Goal: Obtain resource: Download file/media

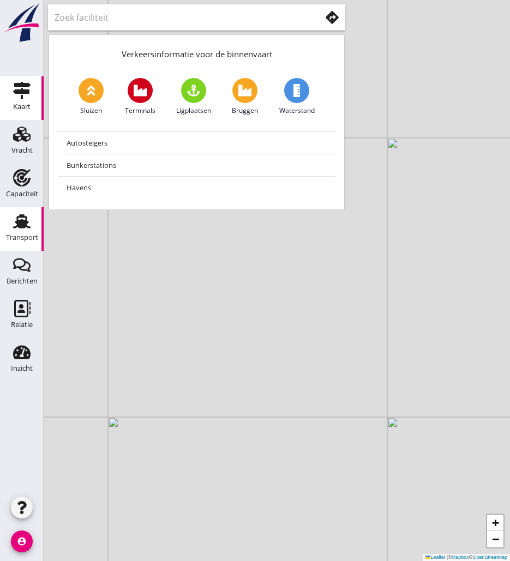
click at [26, 233] on div "Transport" at bounding box center [22, 237] width 32 height 15
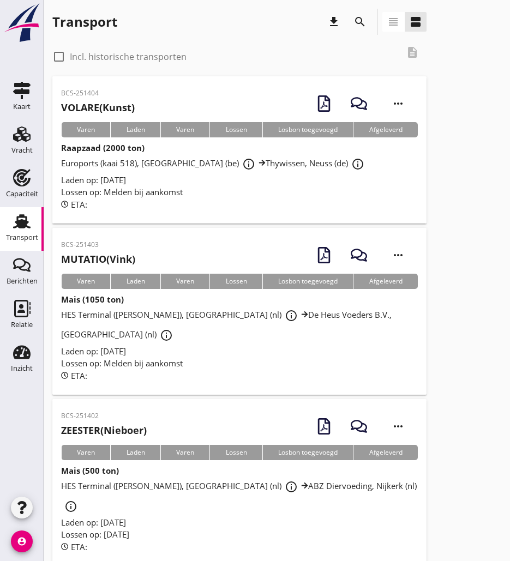
click at [358, 18] on icon "search" at bounding box center [359, 21] width 13 height 13
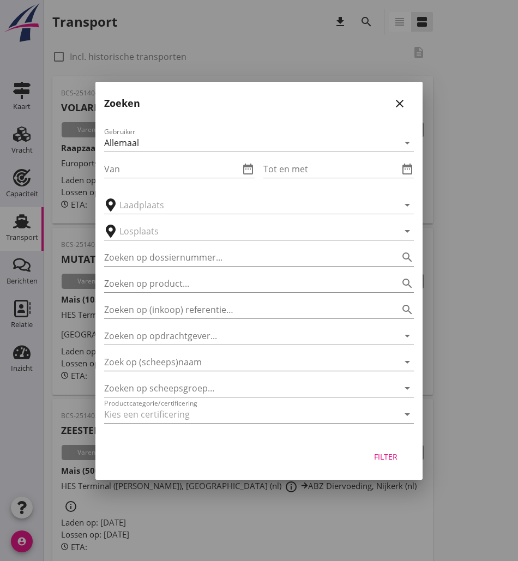
click at [192, 364] on input "Zoek op (scheeps)naam" at bounding box center [243, 361] width 279 height 17
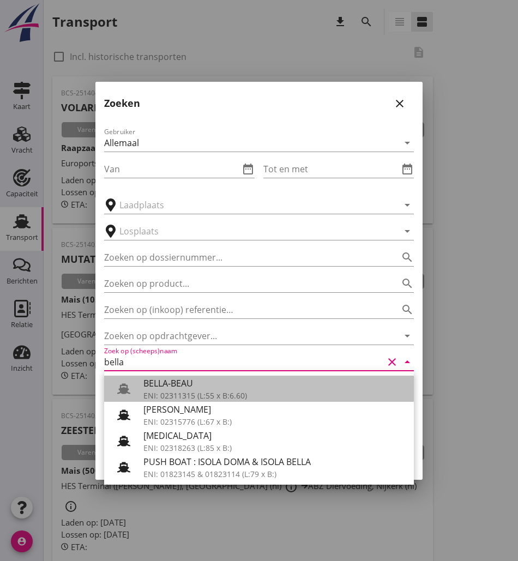
click at [183, 389] on div "BELLA-BEAU" at bounding box center [274, 383] width 262 height 13
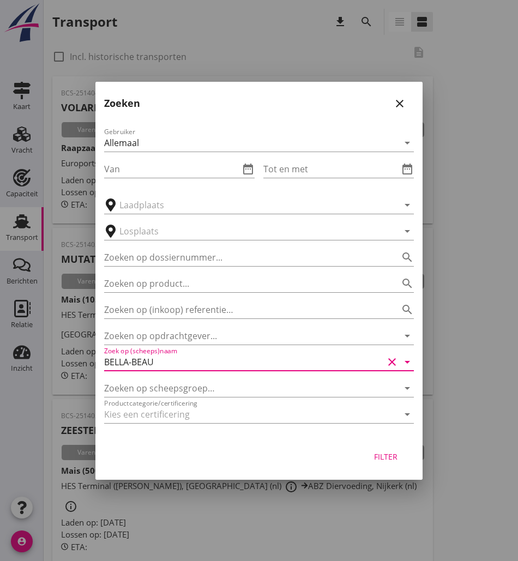
click at [391, 461] on div "Filter" at bounding box center [385, 456] width 31 height 11
type input "BELLA-BEAU"
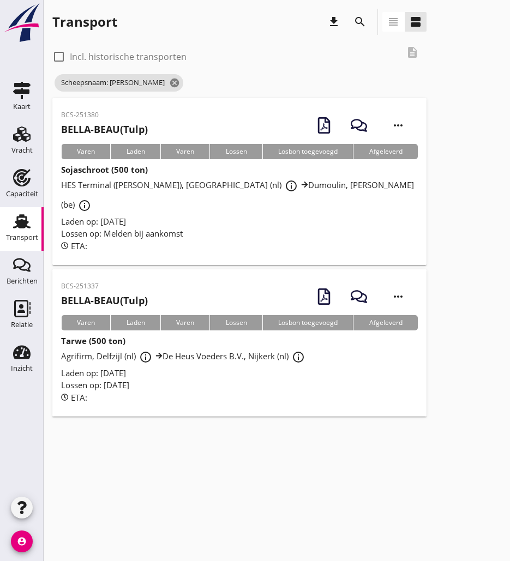
click at [148, 281] on div "BCS-251337 [PERSON_NAME] (Tulp)" at bounding box center [104, 294] width 87 height 27
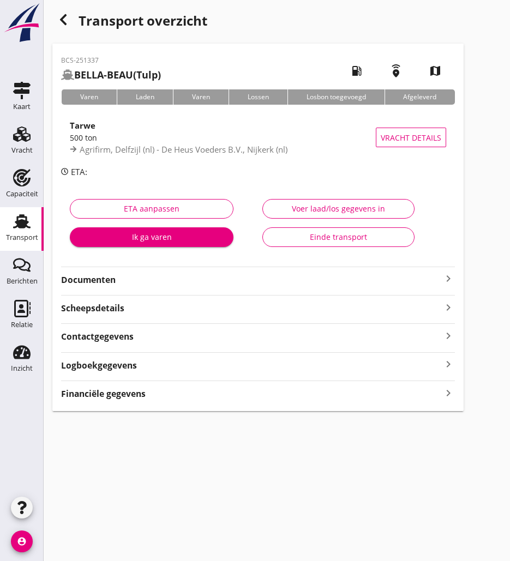
click at [191, 286] on div "BCS-251337 BELLA-BEAU (Tulp) local_gas_station emergency_share map Varen Laden …" at bounding box center [257, 227] width 411 height 367
click at [192, 284] on strong "Documenten" at bounding box center [251, 280] width 380 height 13
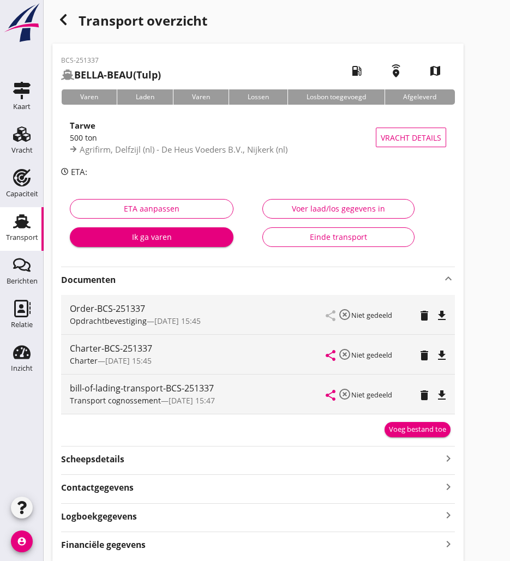
click at [179, 283] on strong "Documenten" at bounding box center [251, 280] width 380 height 13
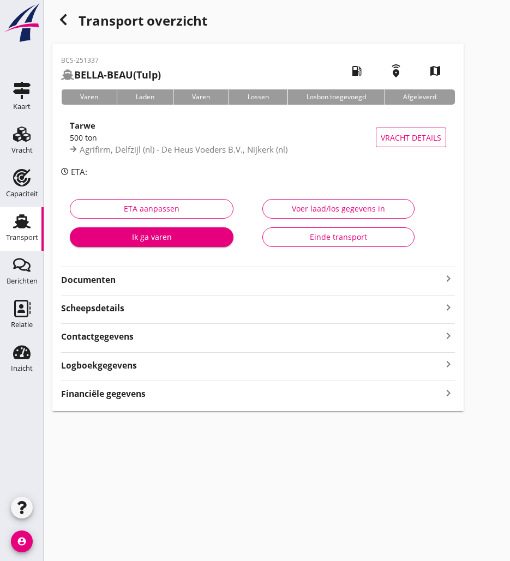
click at [89, 283] on strong "Documenten" at bounding box center [251, 280] width 380 height 13
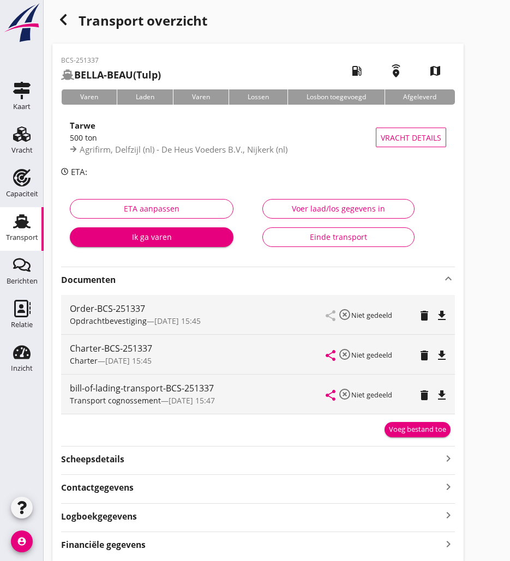
click at [448, 356] on icon "file_download" at bounding box center [441, 355] width 13 height 13
